Goal: Book appointment/travel/reservation

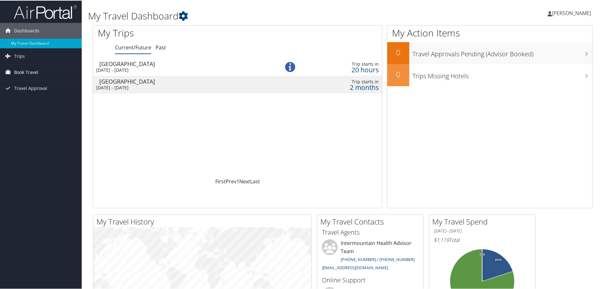
click at [32, 70] on span "Book Travel" at bounding box center [26, 72] width 24 height 16
click at [45, 105] on link "Book/Manage Online Trips" at bounding box center [41, 102] width 82 height 9
